Goal: Find specific page/section: Find specific page/section

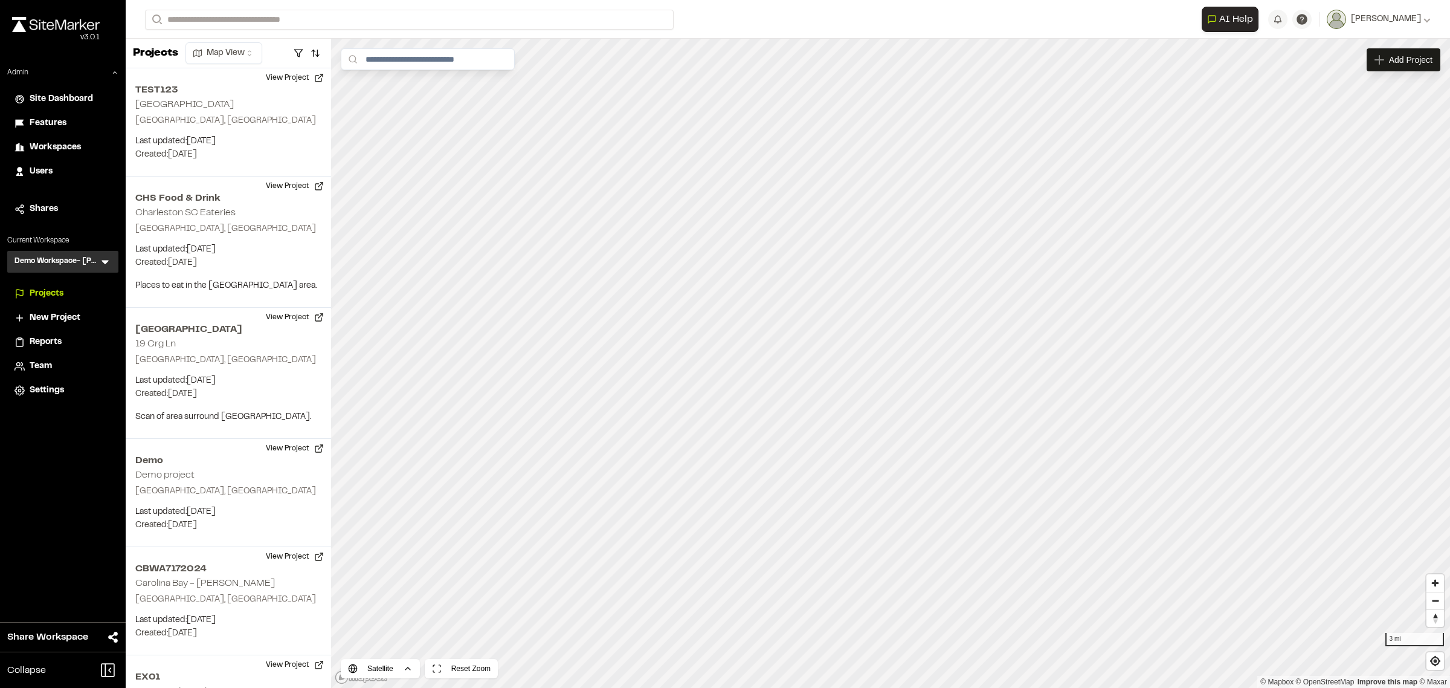
click at [102, 257] on icon at bounding box center [105, 262] width 12 height 12
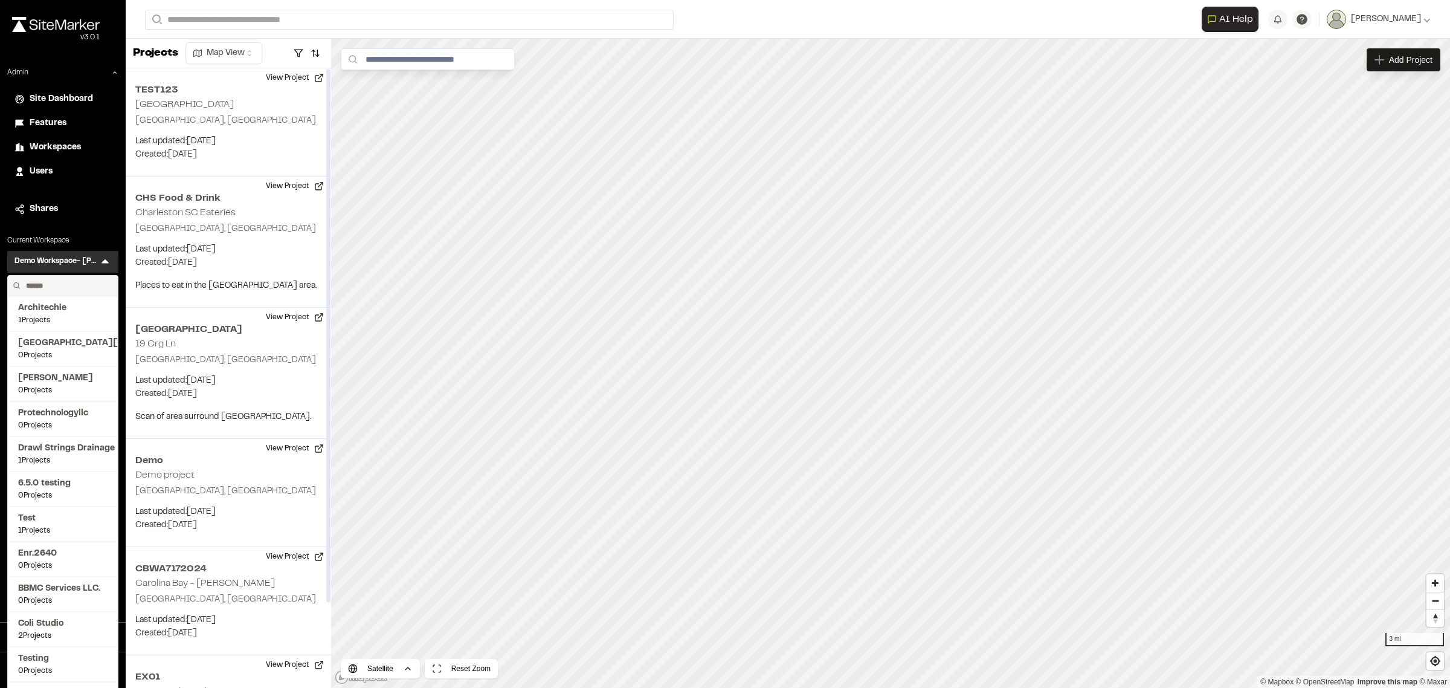
click at [67, 282] on input "text" at bounding box center [67, 286] width 92 height 21
type input "*"
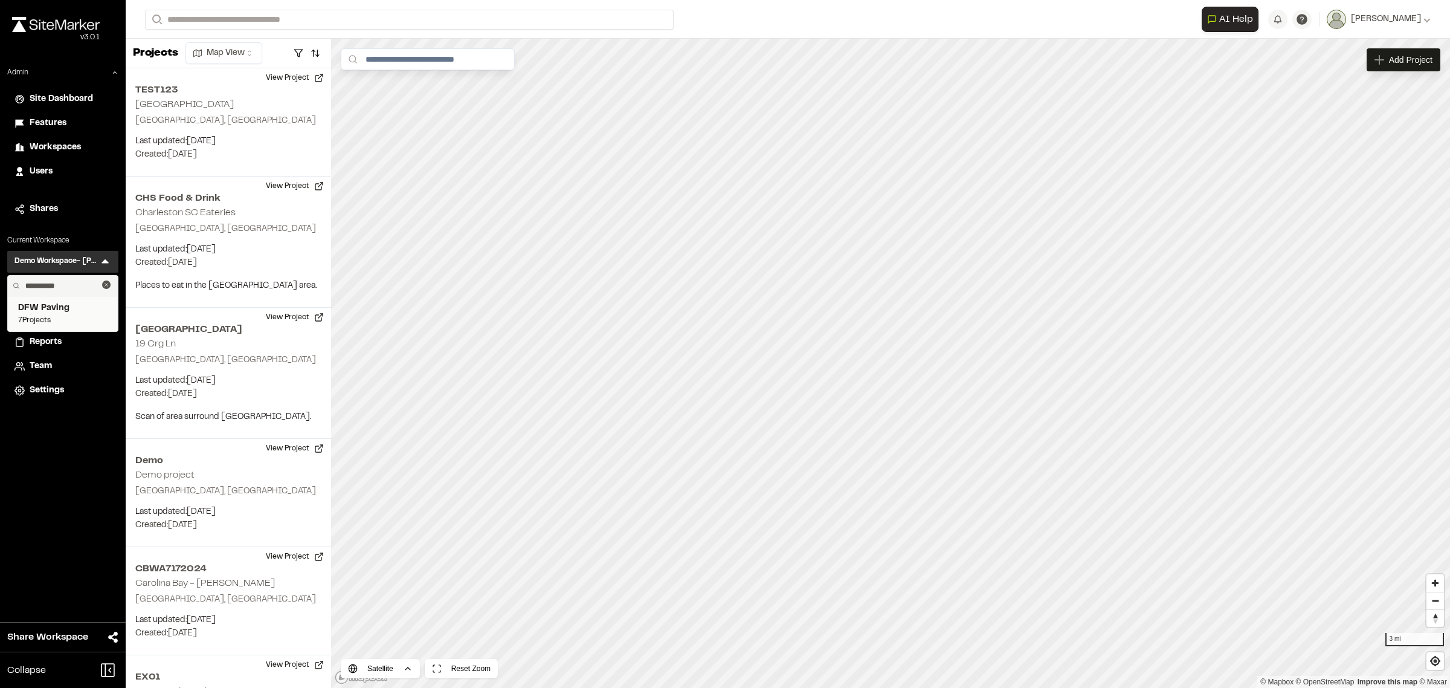
type input "**********"
click at [64, 313] on span "DFW Paving" at bounding box center [62, 308] width 89 height 13
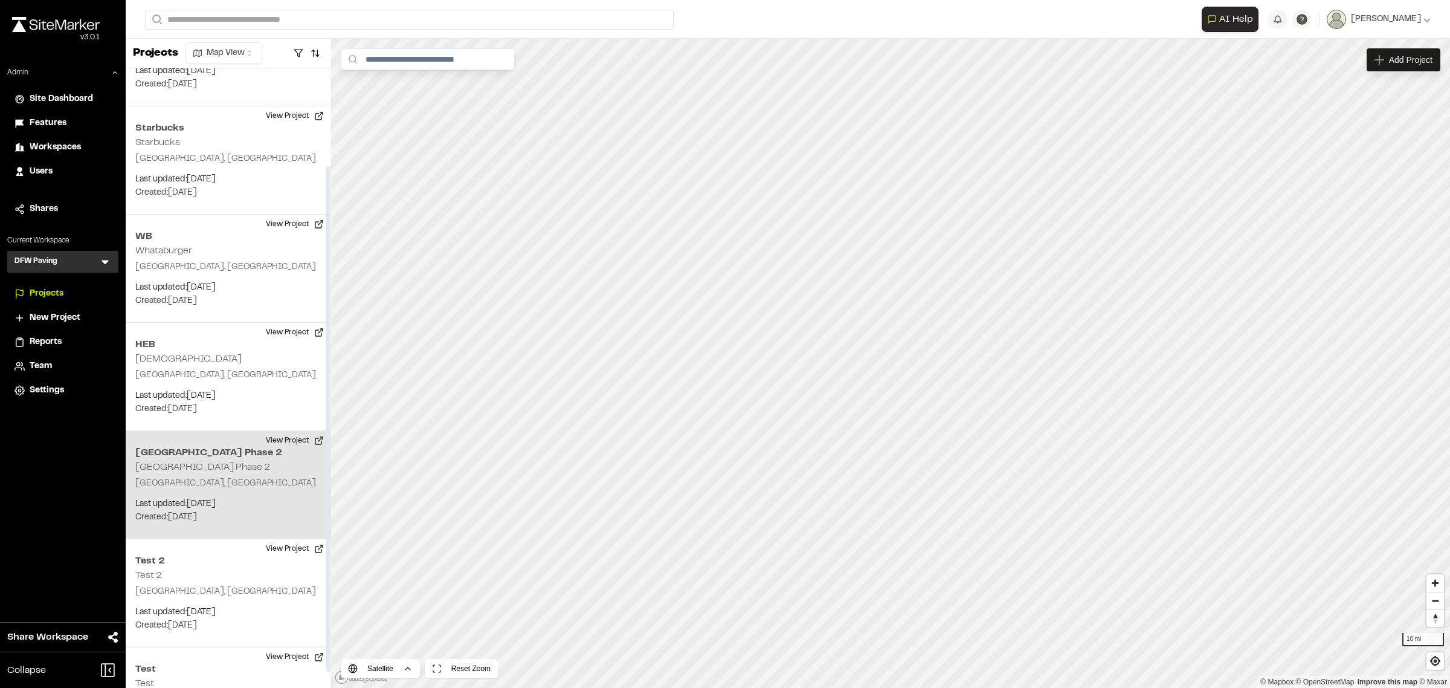
scroll to position [138, 0]
